Goal: Go to known website: Go to known website

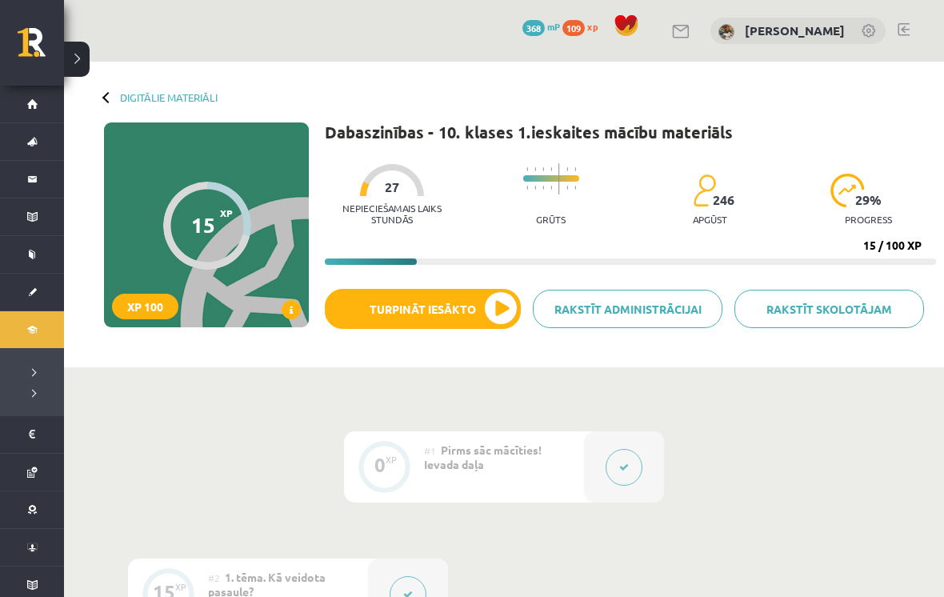
scroll to position [65, 0]
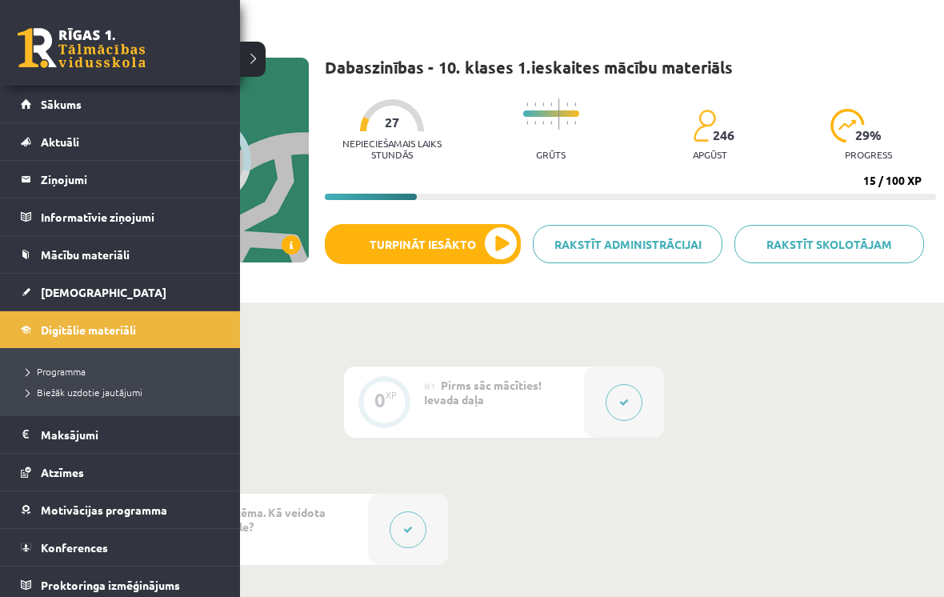
click at [36, 98] on link "Sākums" at bounding box center [120, 104] width 199 height 37
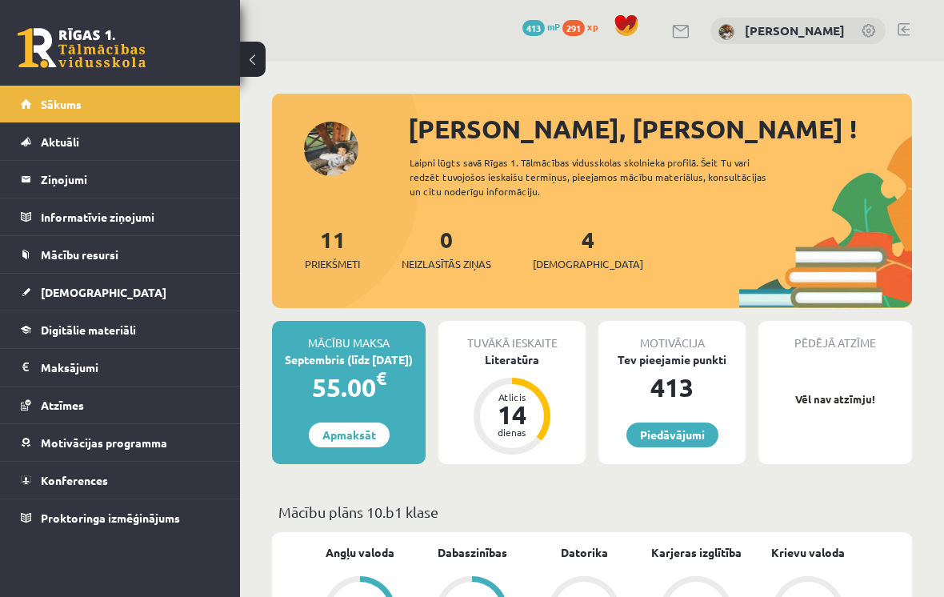
click at [48, 285] on span "[DEMOGRAPHIC_DATA]" at bounding box center [104, 292] width 126 height 14
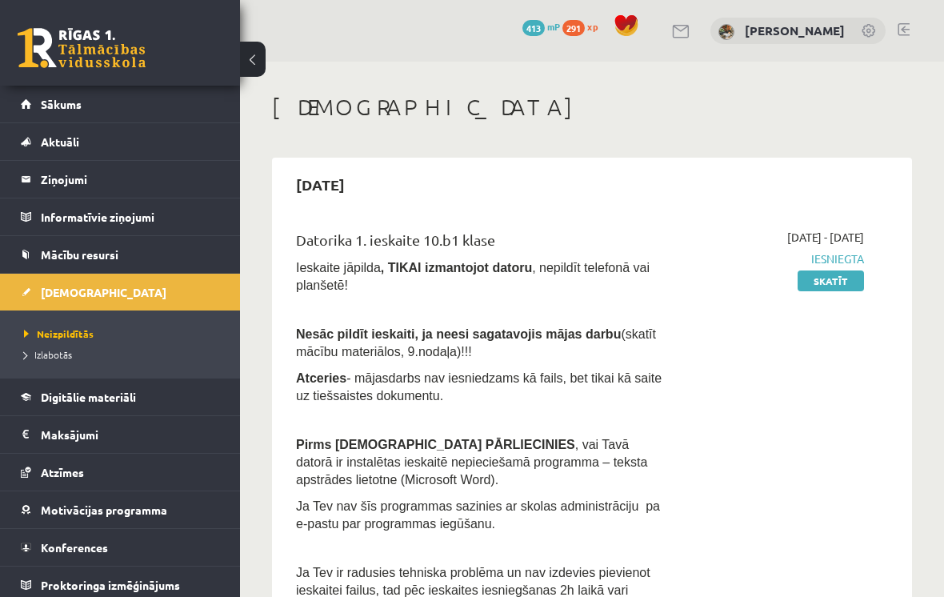
click at [47, 242] on link "Mācību resursi" at bounding box center [120, 254] width 199 height 37
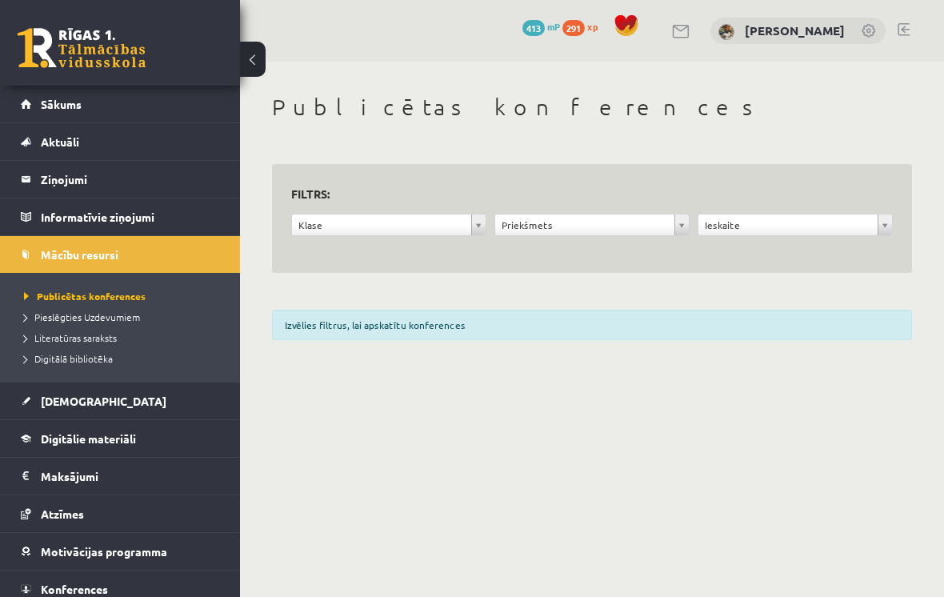
click at [54, 306] on li "Pieslēgties Uzdevumiem" at bounding box center [124, 316] width 200 height 21
click at [78, 313] on span "Pieslēgties Uzdevumiem" at bounding box center [87, 316] width 127 height 13
